Goal: Task Accomplishment & Management: Use online tool/utility

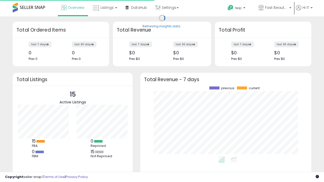
scroll to position [70, 161]
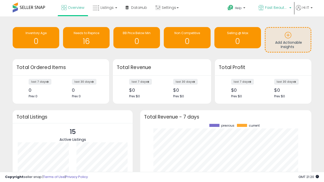
click at [274, 8] on span "Fast Beauty ([GEOGRAPHIC_DATA])" at bounding box center [276, 7] width 23 height 5
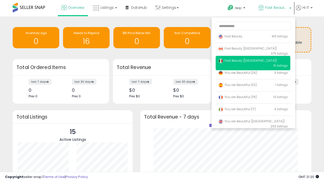
click at [252, 61] on span "Fast Beauty ([GEOGRAPHIC_DATA])" at bounding box center [247, 60] width 59 height 4
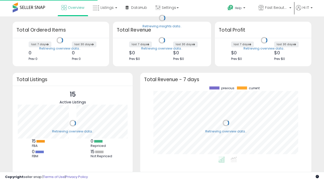
scroll to position [70, 161]
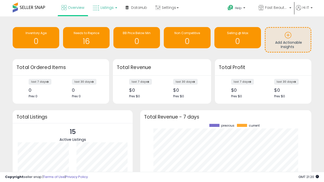
click at [104, 8] on span "Listings" at bounding box center [106, 7] width 13 height 5
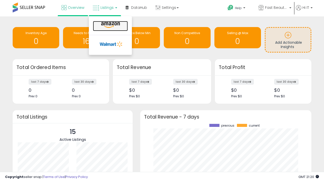
click at [110, 25] on icon at bounding box center [110, 25] width 22 height 7
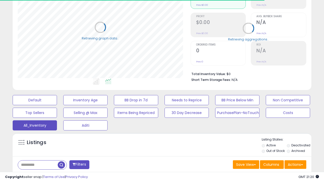
scroll to position [104, 172]
click at [36, 175] on span "Last 30 Days" at bounding box center [37, 177] width 22 height 5
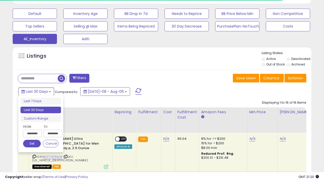
click at [41, 110] on li "Last 30 Days" at bounding box center [40, 110] width 40 height 7
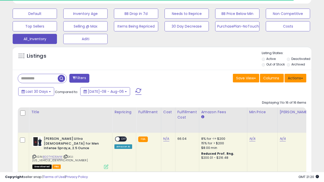
click at [295, 78] on button "Actions" at bounding box center [295, 78] width 22 height 9
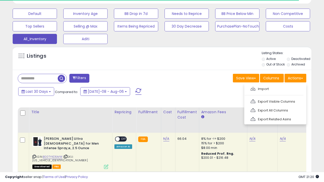
click at [274, 110] on link "Export All Columns" at bounding box center [274, 110] width 55 height 8
